Goal: Task Accomplishment & Management: Manage account settings

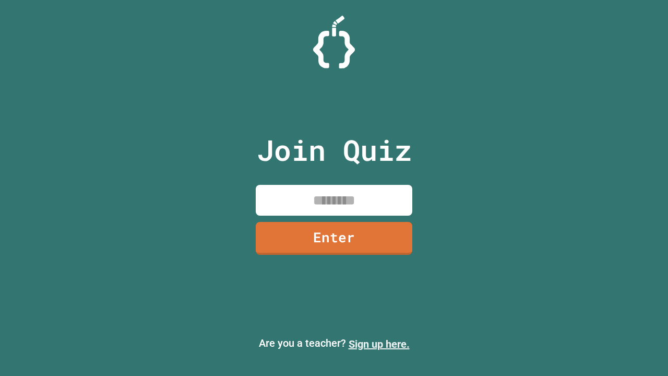
click at [379, 344] on link "Sign up here." at bounding box center [378, 343] width 61 height 13
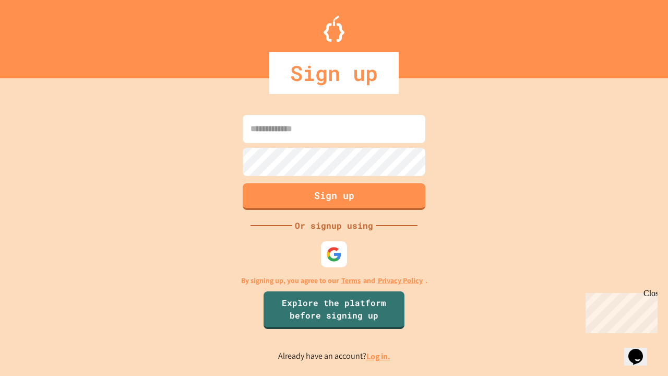
click at [379, 356] on link "Log in." at bounding box center [378, 355] width 24 height 11
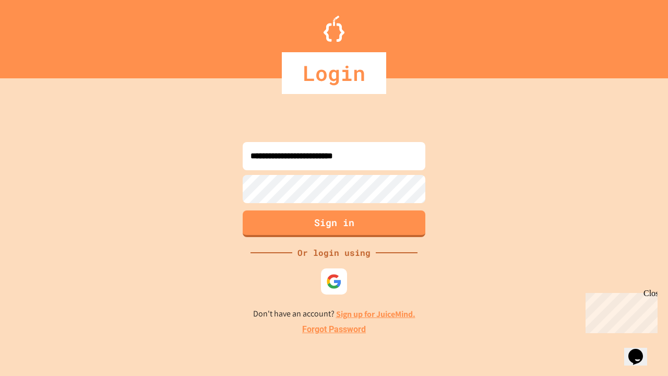
type input "**********"
